Goal: Find contact information: Obtain details needed to contact an individual or organization

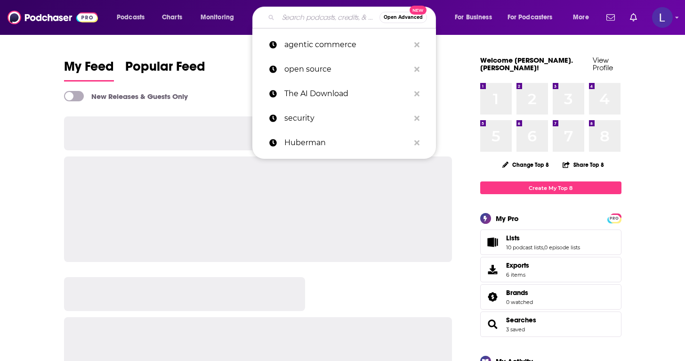
click at [314, 13] on input "Search podcasts, credits, & more..." at bounding box center [328, 17] width 101 height 15
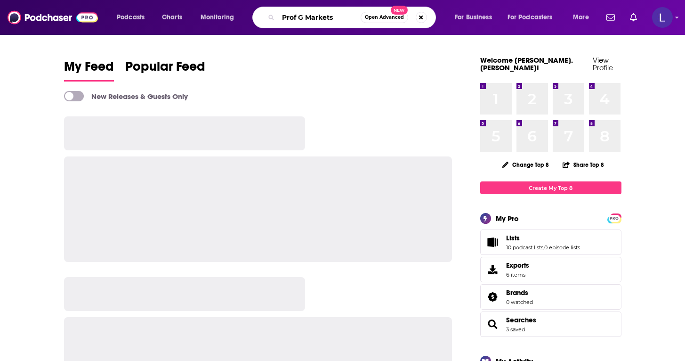
type input "Prof G Markets"
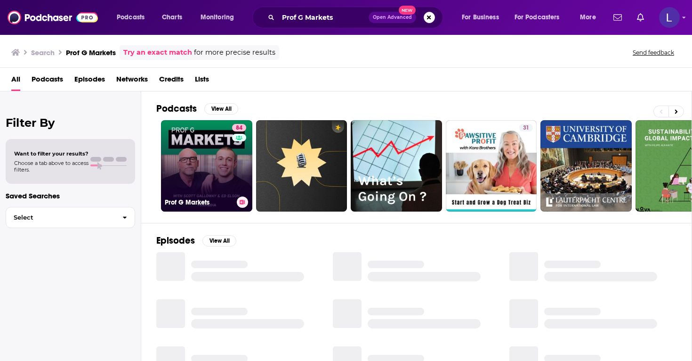
click at [201, 161] on link "84 Prof G Markets" at bounding box center [206, 165] width 91 height 91
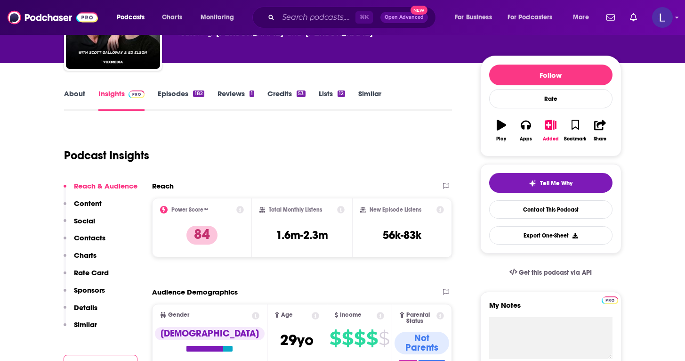
scroll to position [150, 0]
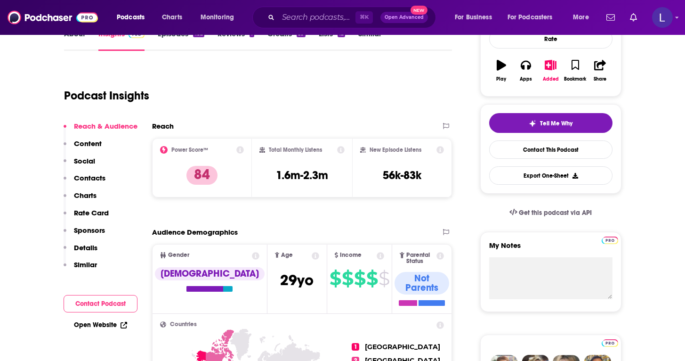
click at [88, 179] on p "Contacts" at bounding box center [90, 177] width 32 height 9
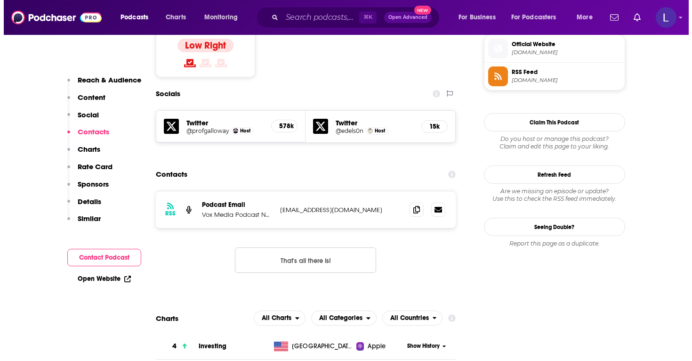
scroll to position [765, 0]
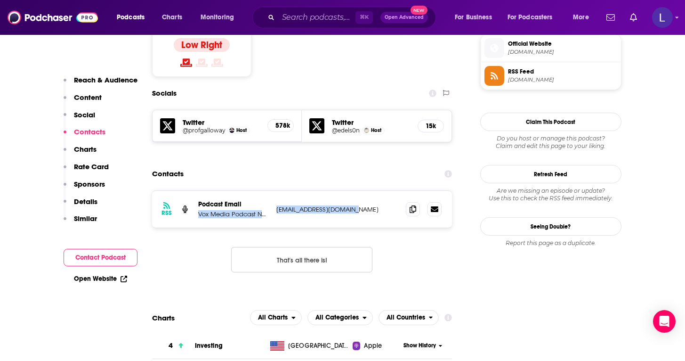
drag, startPoint x: 270, startPoint y: 173, endPoint x: 372, endPoint y: 174, distance: 101.7
click at [372, 191] on div "RSS Podcast Email Vox Media Podcast Network [EMAIL_ADDRESS][DOMAIN_NAME] [EMAIL…" at bounding box center [302, 209] width 300 height 37
click at [372, 205] on p "[EMAIL_ADDRESS][DOMAIN_NAME]" at bounding box center [337, 209] width 122 height 8
drag, startPoint x: 360, startPoint y: 175, endPoint x: 275, endPoint y: 173, distance: 85.3
click at [275, 191] on div "RSS Podcast Email Vox Media Podcast Network [EMAIL_ADDRESS][DOMAIN_NAME] [EMAIL…" at bounding box center [302, 209] width 300 height 37
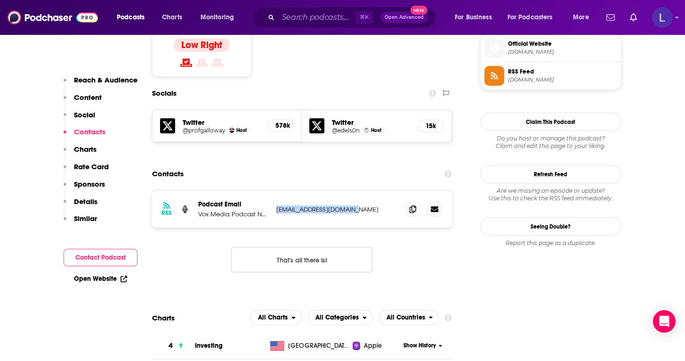
copy p "[EMAIL_ADDRESS][DOMAIN_NAME]"
